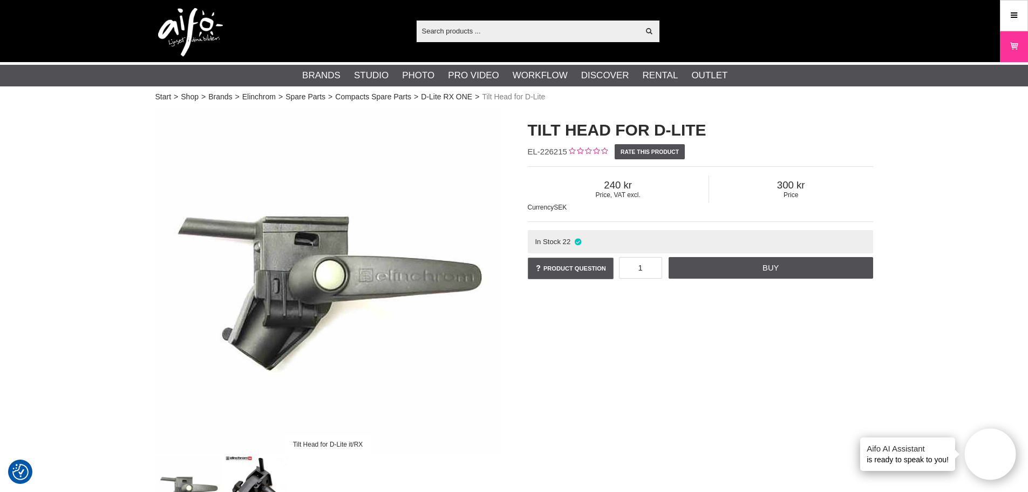
click at [507, 29] on input "text" at bounding box center [528, 31] width 223 height 16
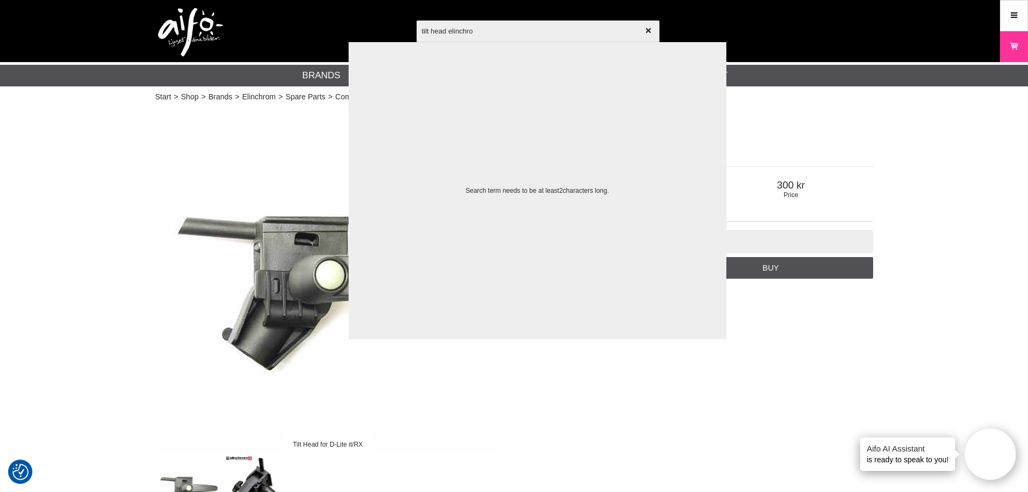
type input "tilt head elinchrom"
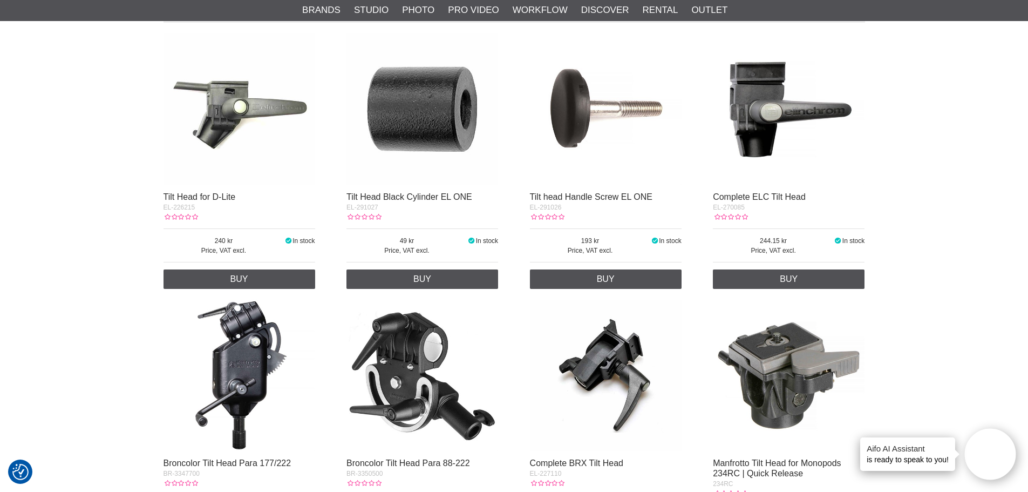
scroll to position [270, 0]
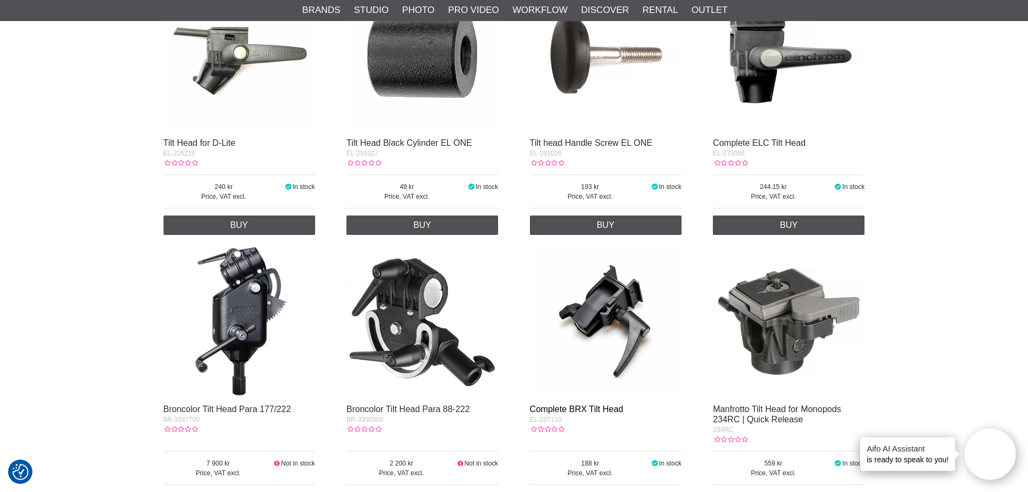
click at [599, 409] on link "Complete BRX Tilt Head" at bounding box center [576, 408] width 93 height 9
